Goal: Communication & Community: Answer question/provide support

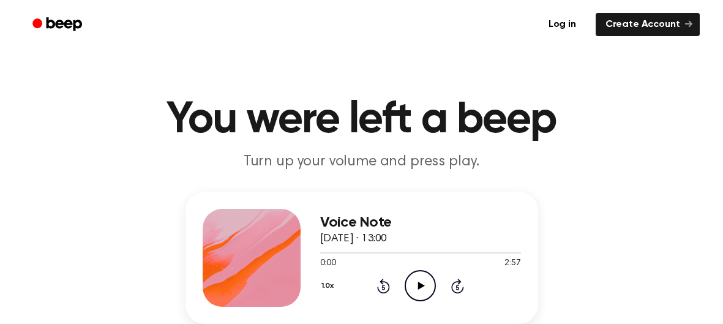
click at [413, 287] on icon "Play Audio" at bounding box center [420, 285] width 31 height 31
click at [382, 285] on icon "Rewind 5 seconds" at bounding box center [383, 286] width 13 height 16
click at [383, 287] on icon at bounding box center [383, 287] width 3 height 5
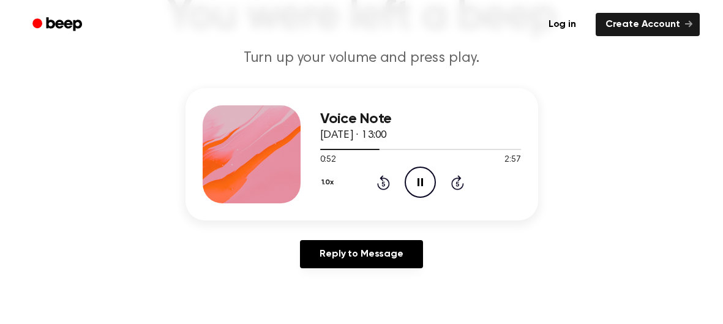
scroll to position [96, 0]
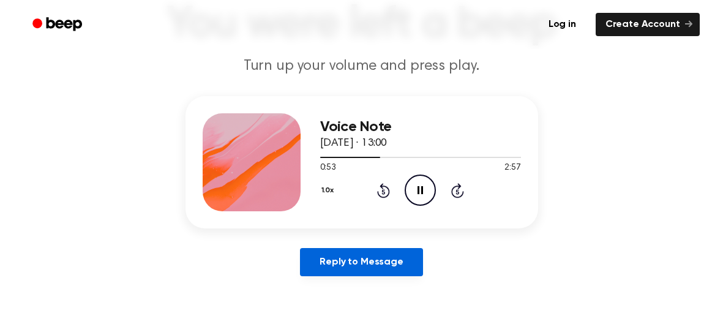
click at [392, 266] on link "Reply to Message" at bounding box center [361, 262] width 123 height 28
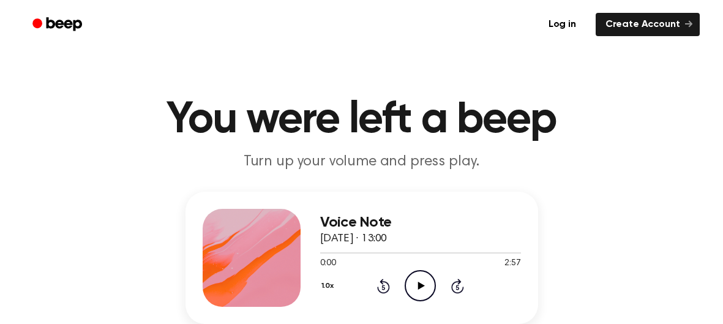
scroll to position [96, 0]
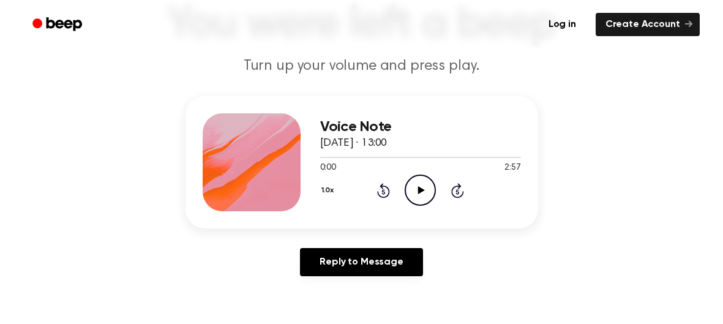
click at [418, 187] on icon at bounding box center [421, 190] width 7 height 8
click at [429, 190] on icon "Pause Audio" at bounding box center [420, 190] width 31 height 31
